Goal: Task Accomplishment & Management: Manage account settings

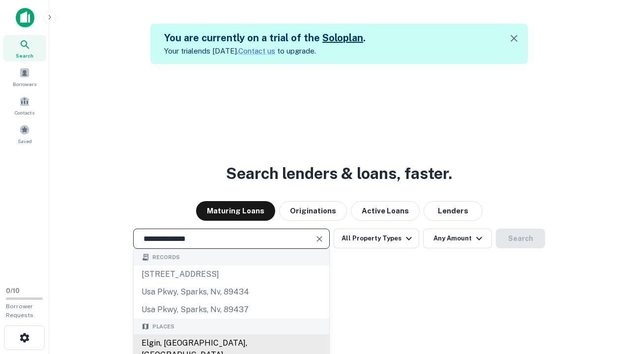
click at [231, 343] on div "Elgin, [GEOGRAPHIC_DATA], [GEOGRAPHIC_DATA]" at bounding box center [232, 348] width 196 height 29
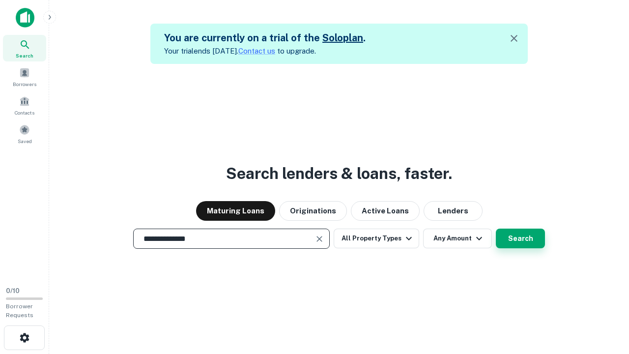
type input "**********"
click at [496, 229] on button "Search" at bounding box center [520, 239] width 49 height 20
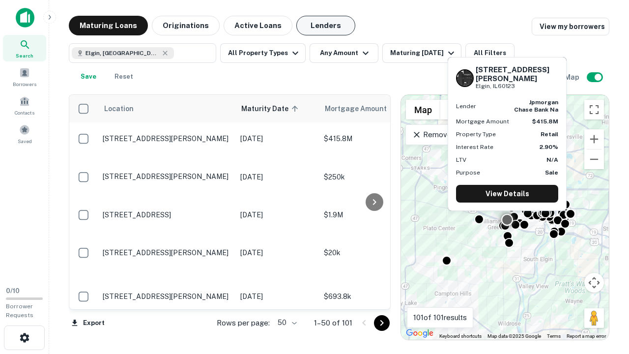
click at [326, 26] on button "Lenders" at bounding box center [325, 26] width 59 height 20
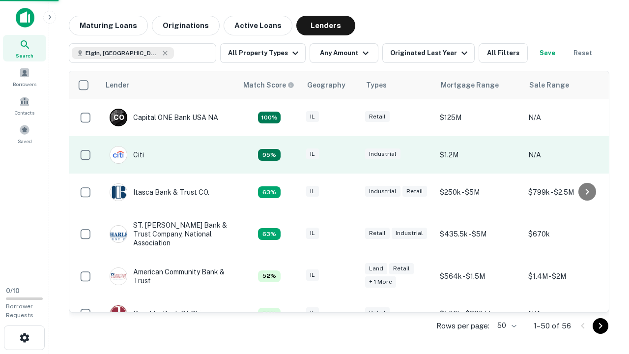
click at [349, 155] on div "IL" at bounding box center [330, 154] width 49 height 13
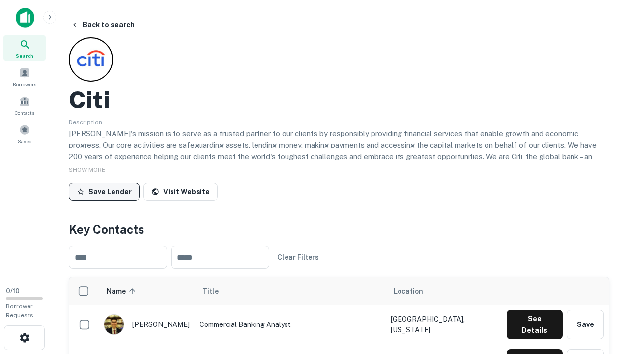
click at [104, 191] on button "Save Lender" at bounding box center [104, 192] width 71 height 18
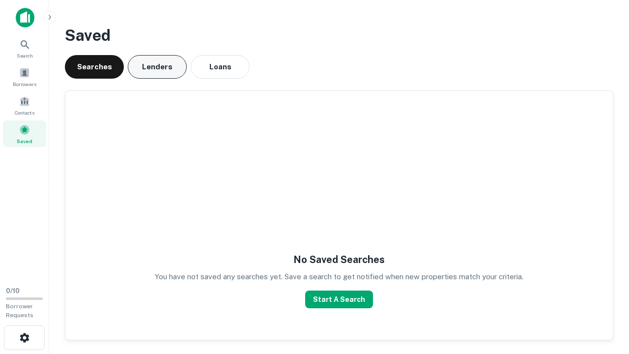
click at [157, 67] on button "Lenders" at bounding box center [157, 67] width 59 height 24
